Goal: Information Seeking & Learning: Check status

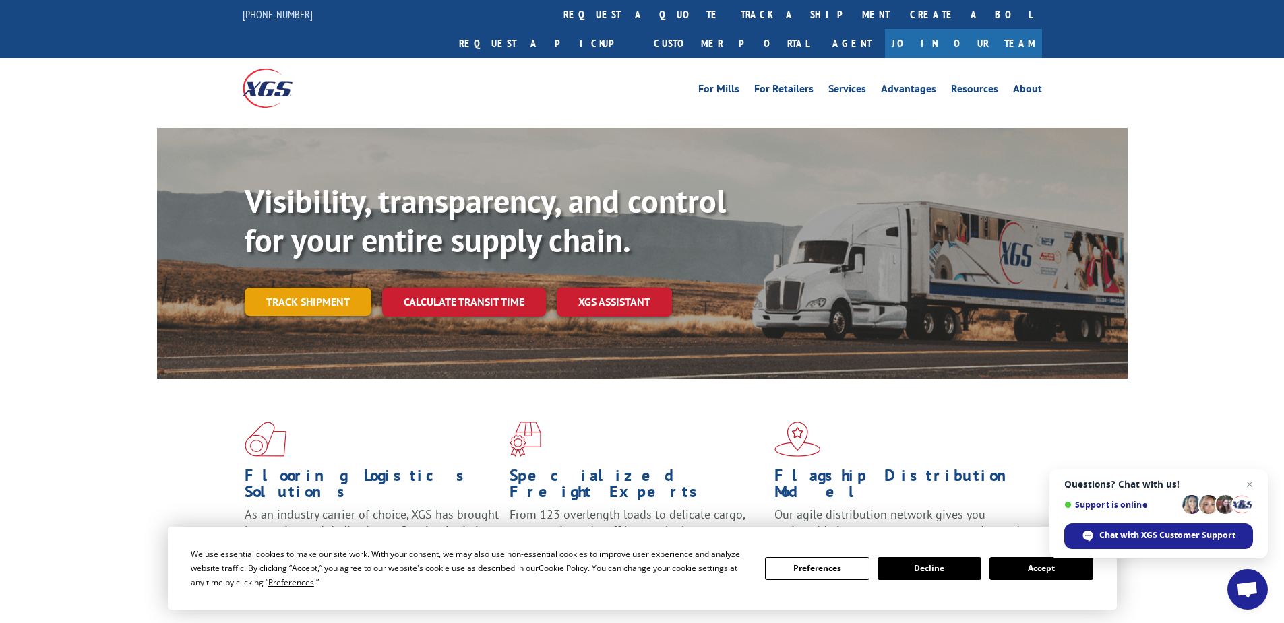
click at [301, 288] on link "Track shipment" at bounding box center [308, 302] width 127 height 28
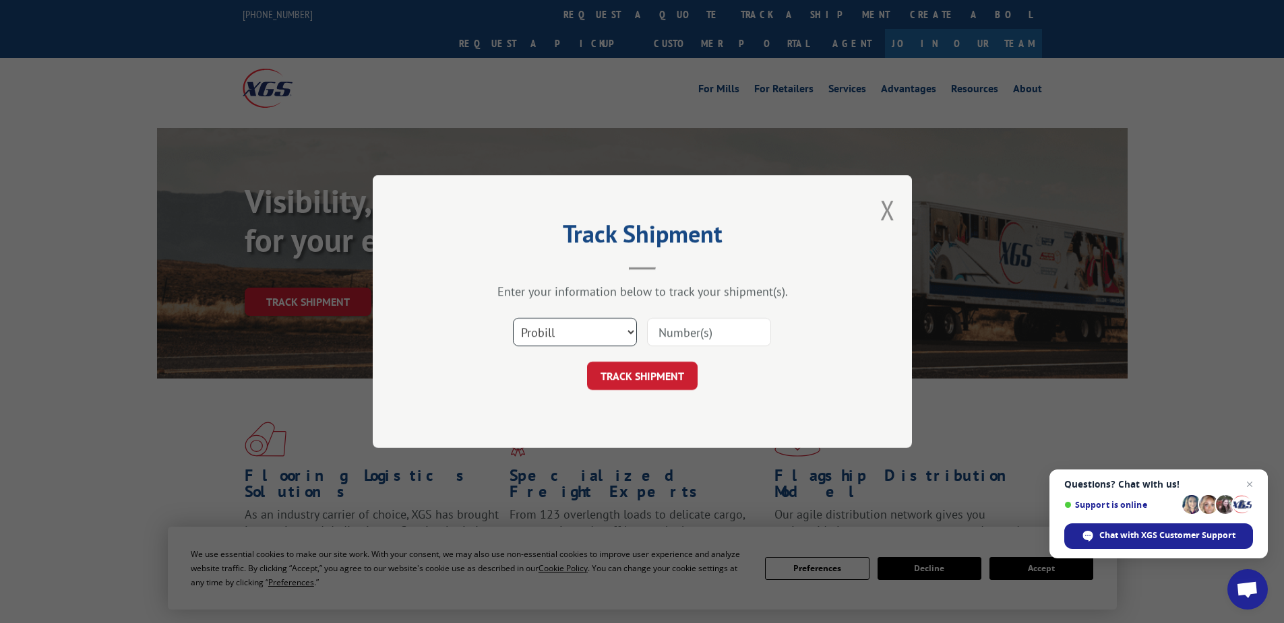
click at [540, 339] on select "Select category... Probill BOL PO" at bounding box center [575, 332] width 124 height 28
select select "po"
click at [513, 318] on select "Select category... Probill BOL PO" at bounding box center [575, 332] width 124 height 28
click at [658, 326] on input at bounding box center [709, 332] width 124 height 28
paste input "05535243"
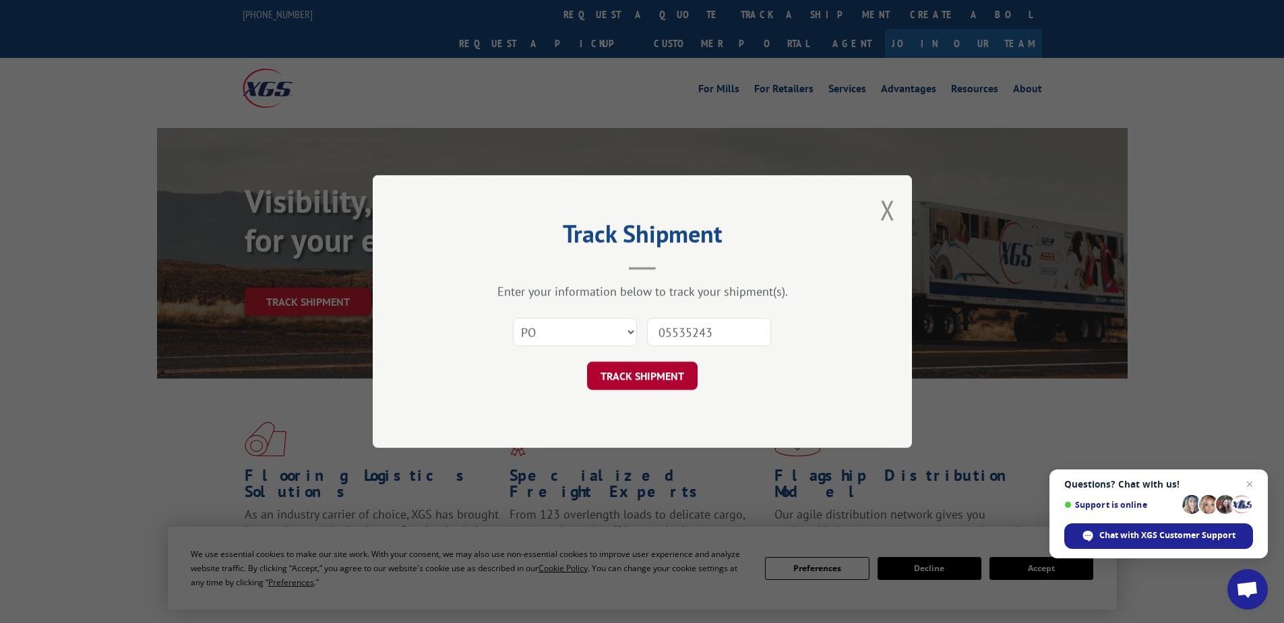
type input "05535243"
click at [649, 383] on button "TRACK SHIPMENT" at bounding box center [642, 376] width 111 height 28
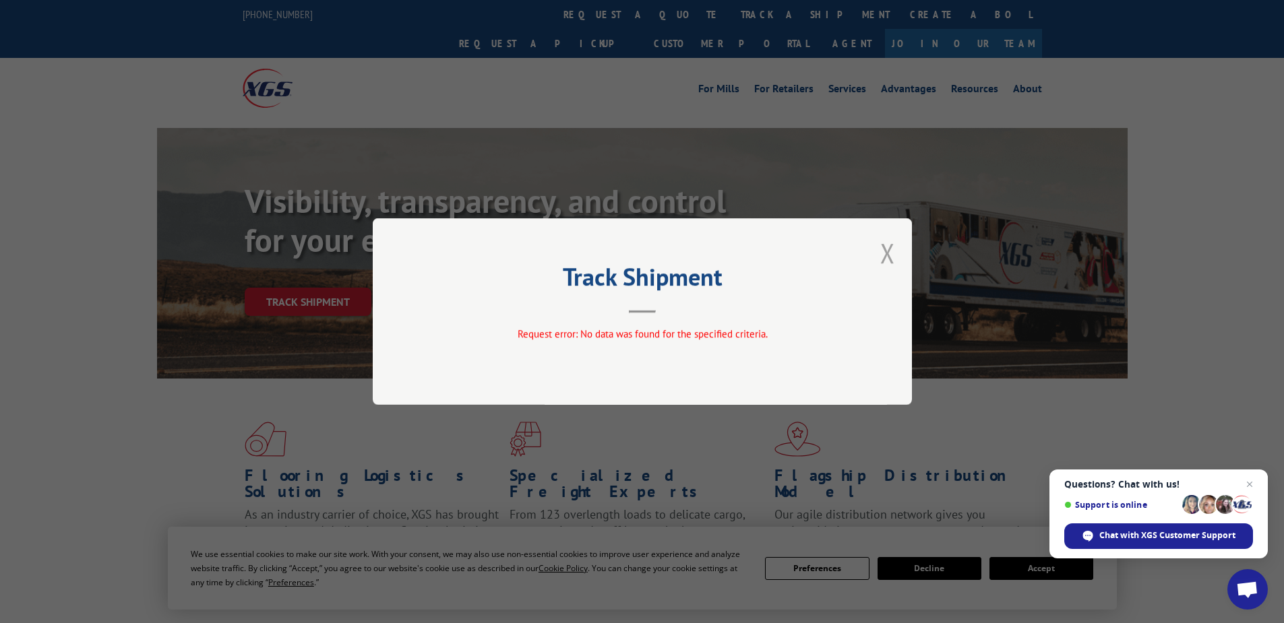
click at [891, 253] on button "Close modal" at bounding box center [887, 253] width 15 height 36
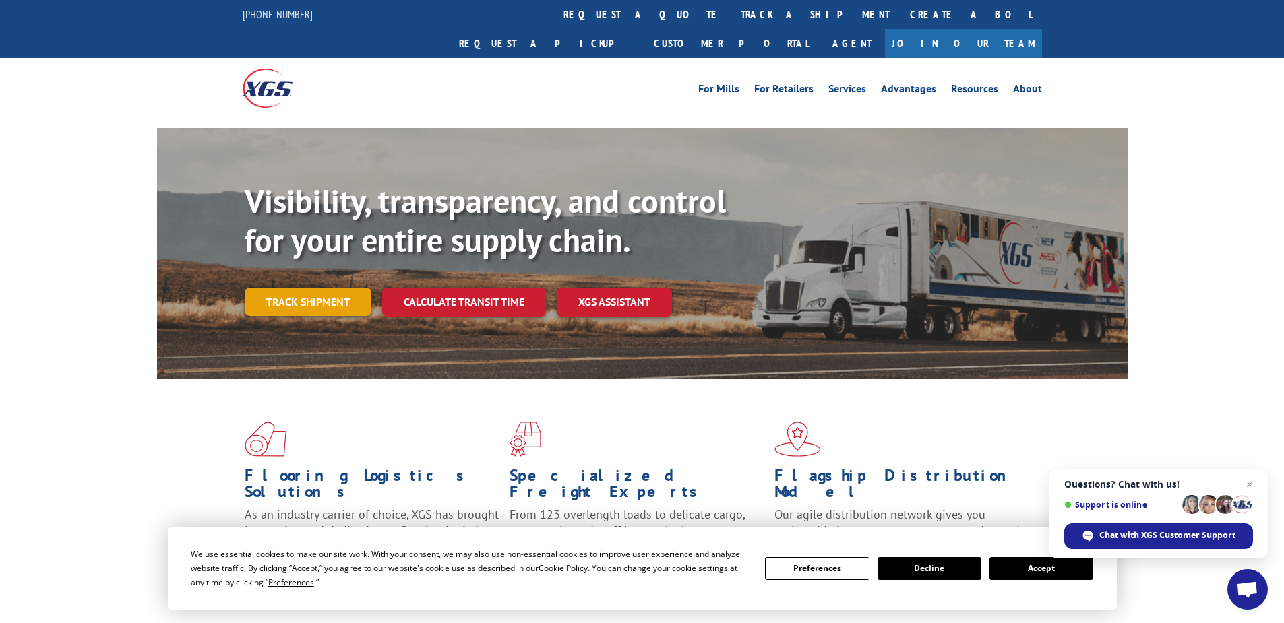
click at [326, 288] on link "Track shipment" at bounding box center [308, 302] width 127 height 28
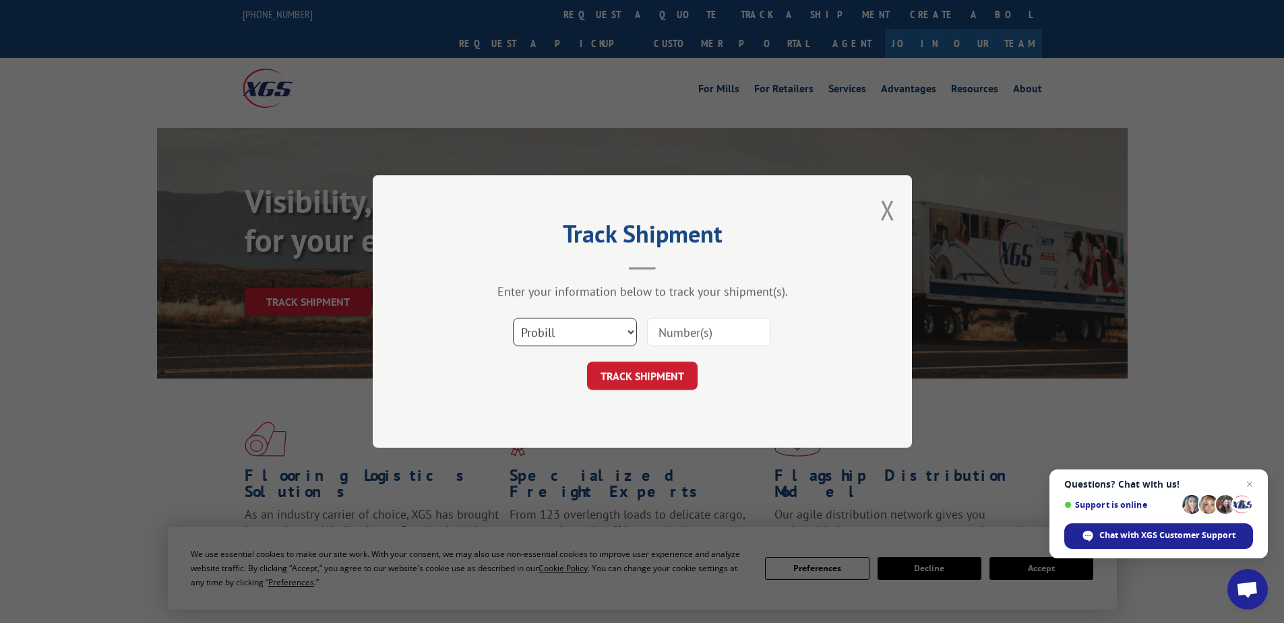
click at [545, 332] on select "Select category... Probill BOL PO" at bounding box center [575, 332] width 124 height 28
select select "po"
click at [513, 318] on select "Select category... Probill BOL PO" at bounding box center [575, 332] width 124 height 28
click at [682, 330] on input at bounding box center [709, 332] width 124 height 28
paste input "17513067"
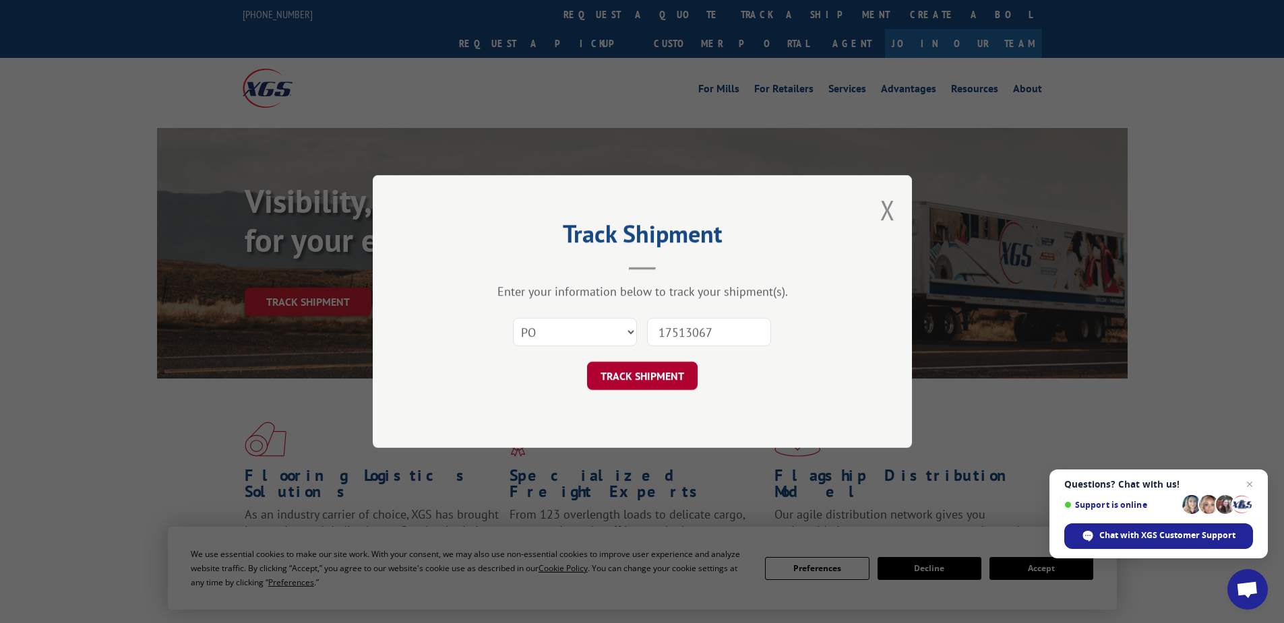
type input "17513067"
click at [659, 385] on button "TRACK SHIPMENT" at bounding box center [642, 376] width 111 height 28
